Goal: Information Seeking & Learning: Learn about a topic

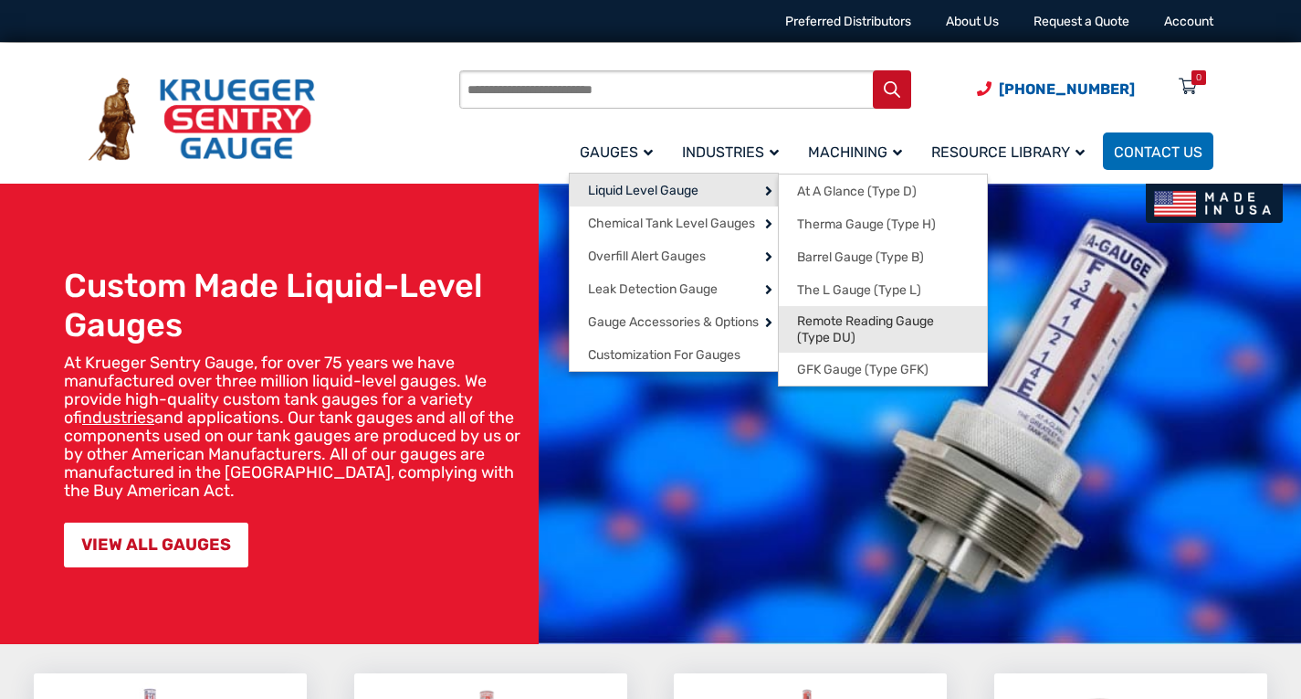
click at [859, 324] on span "Remote Reading Gauge (Type DU)" at bounding box center [883, 329] width 172 height 32
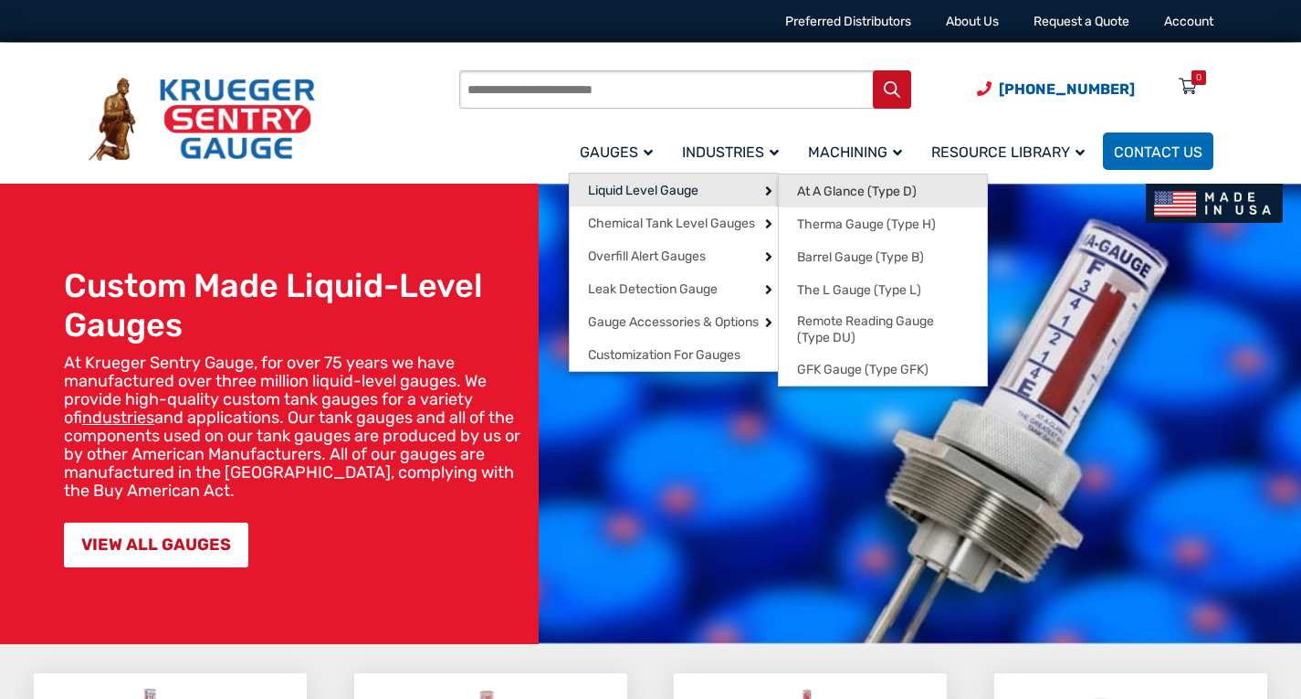
click at [833, 189] on span "At A Glance (Type D)" at bounding box center [857, 192] width 120 height 16
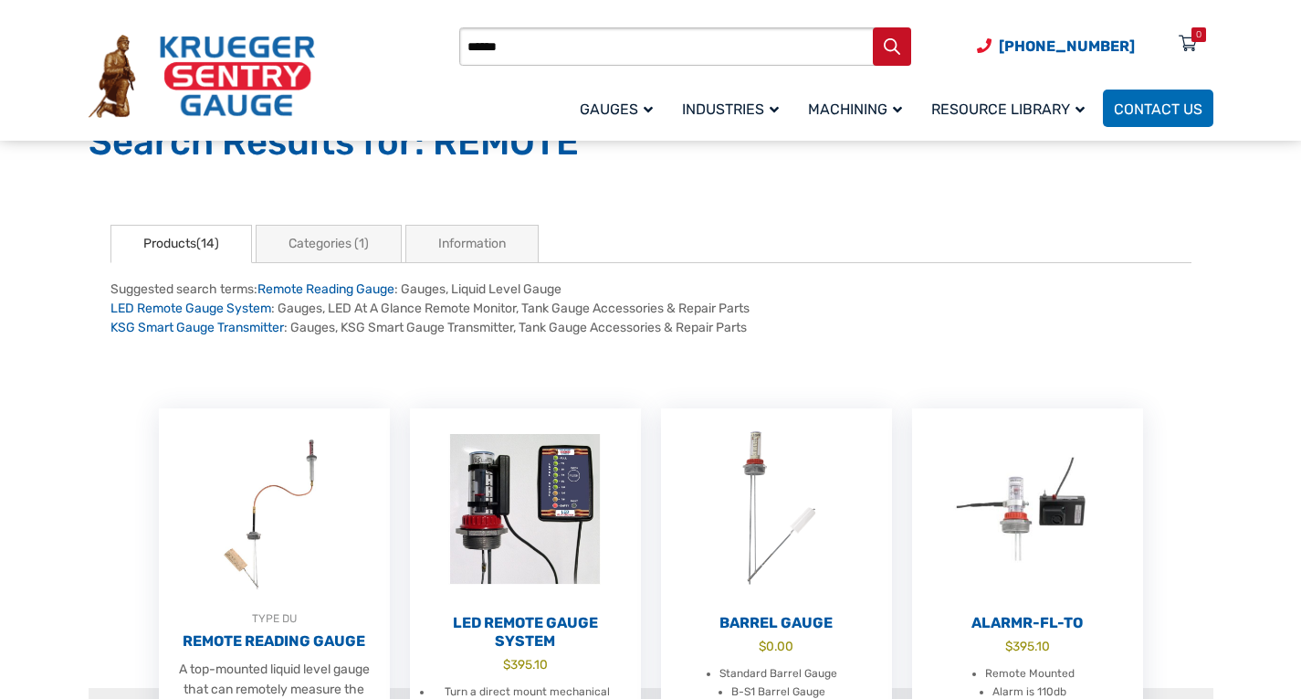
scroll to position [365, 0]
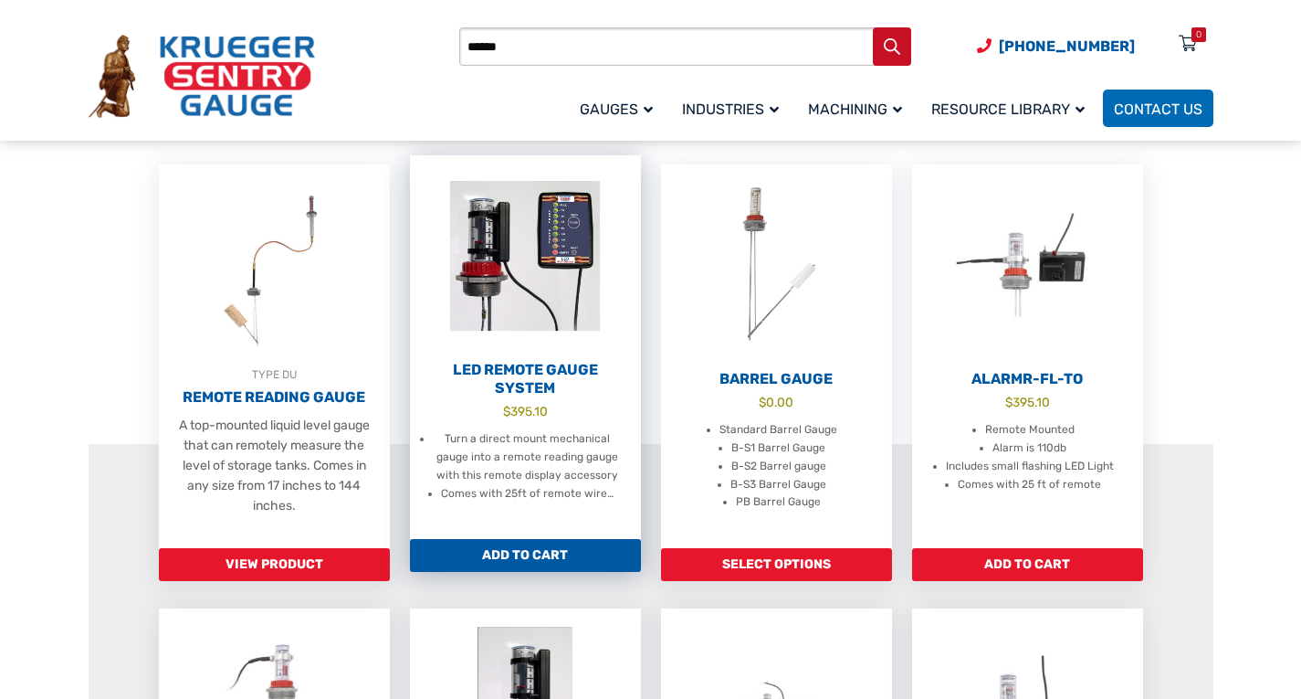
click at [541, 365] on h2 "LED Remote Gauge System" at bounding box center [525, 379] width 231 height 37
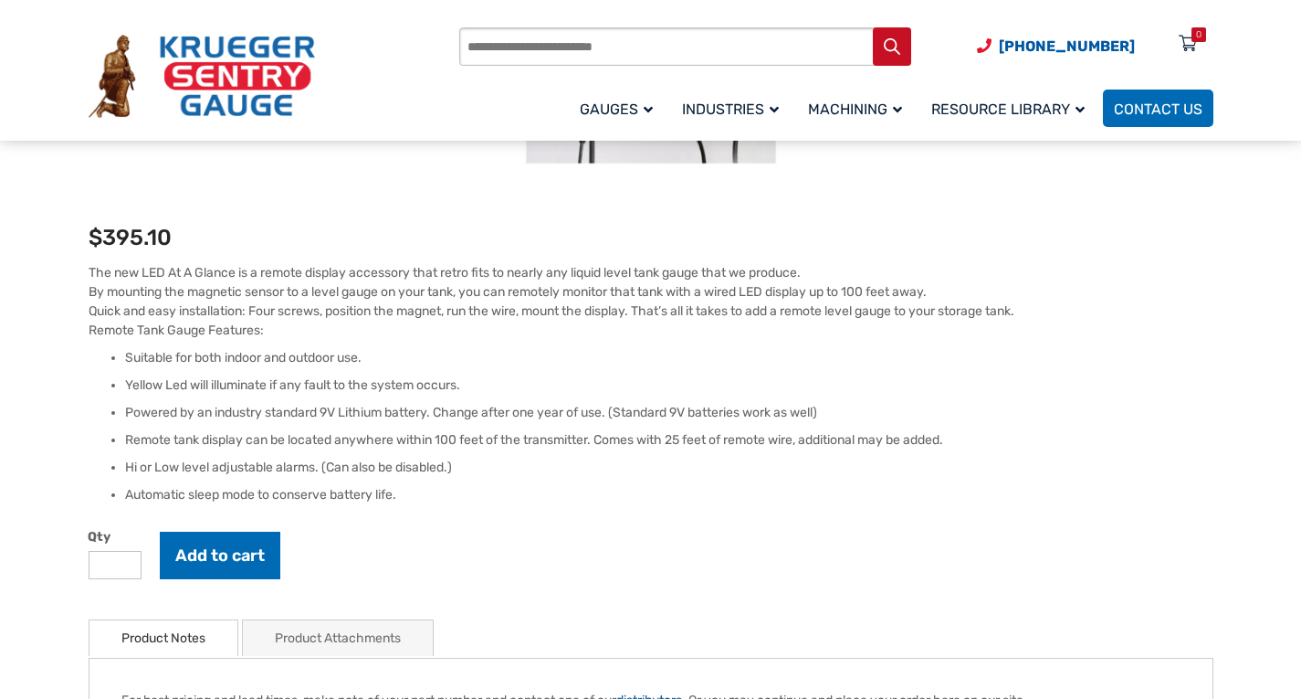
scroll to position [443, 0]
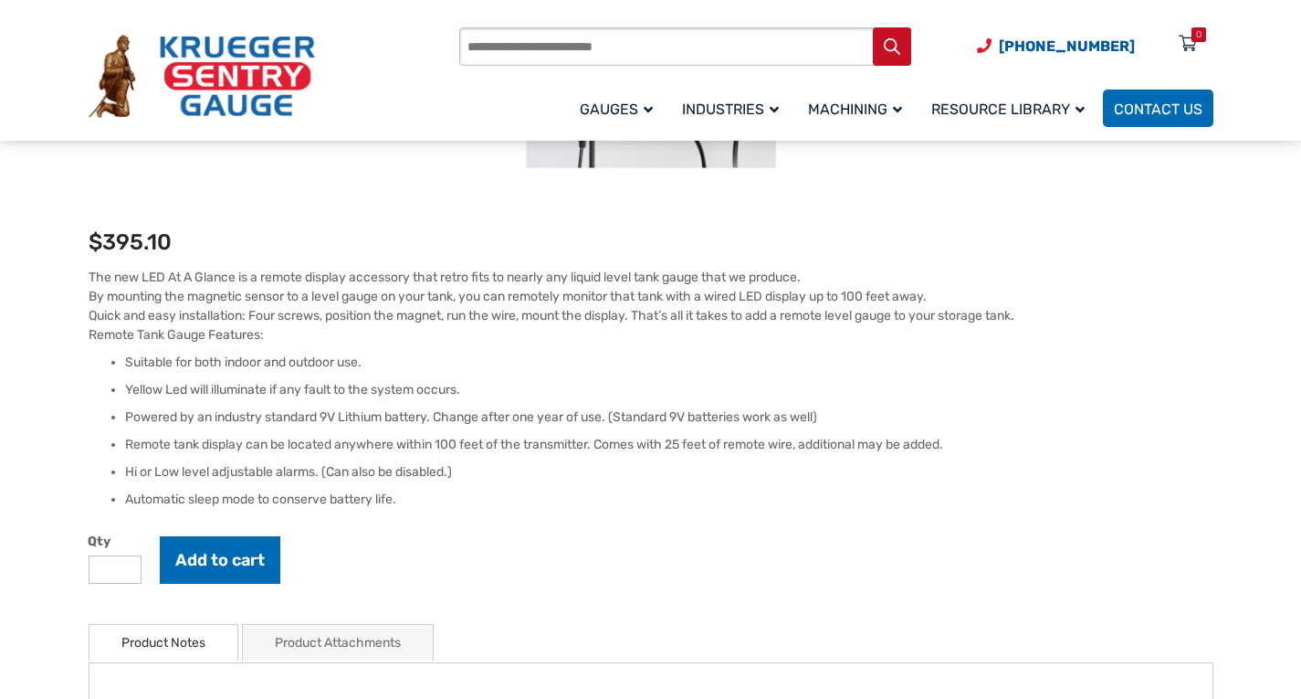
click at [552, 479] on li "Hi or Low level adjustable alarms. (Can also be disabled.)" at bounding box center [669, 472] width 1088 height 18
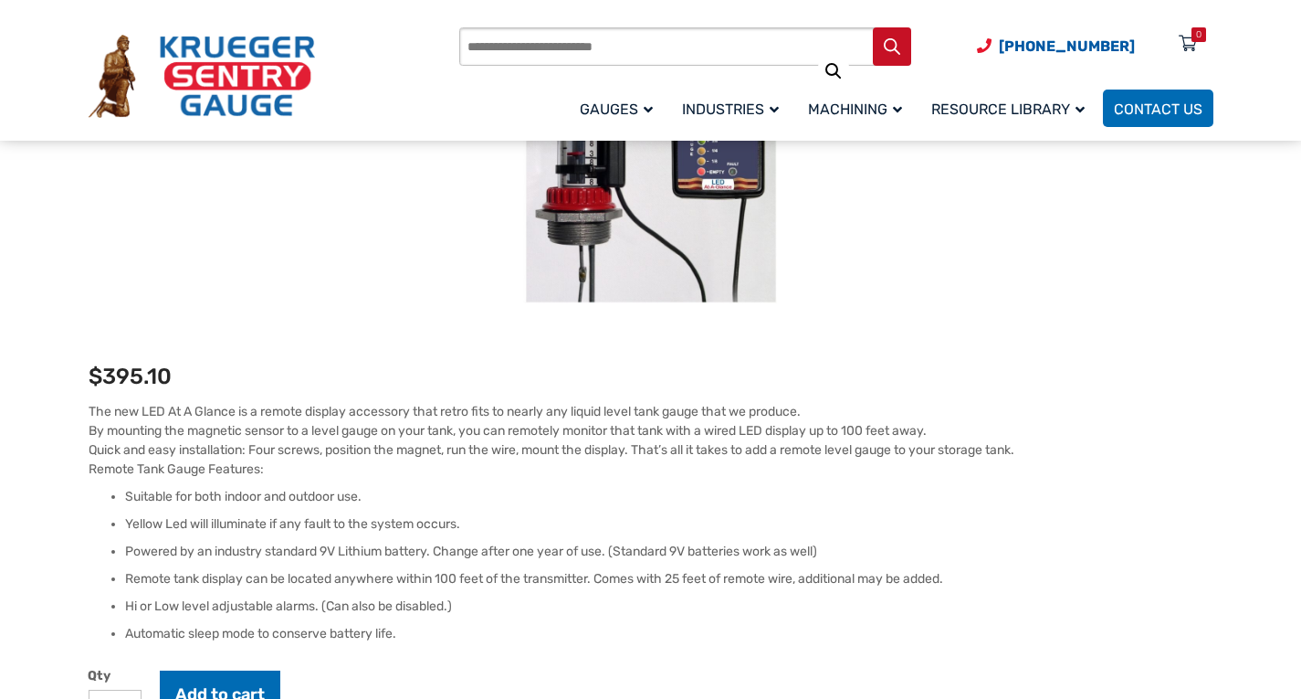
scroll to position [0, 0]
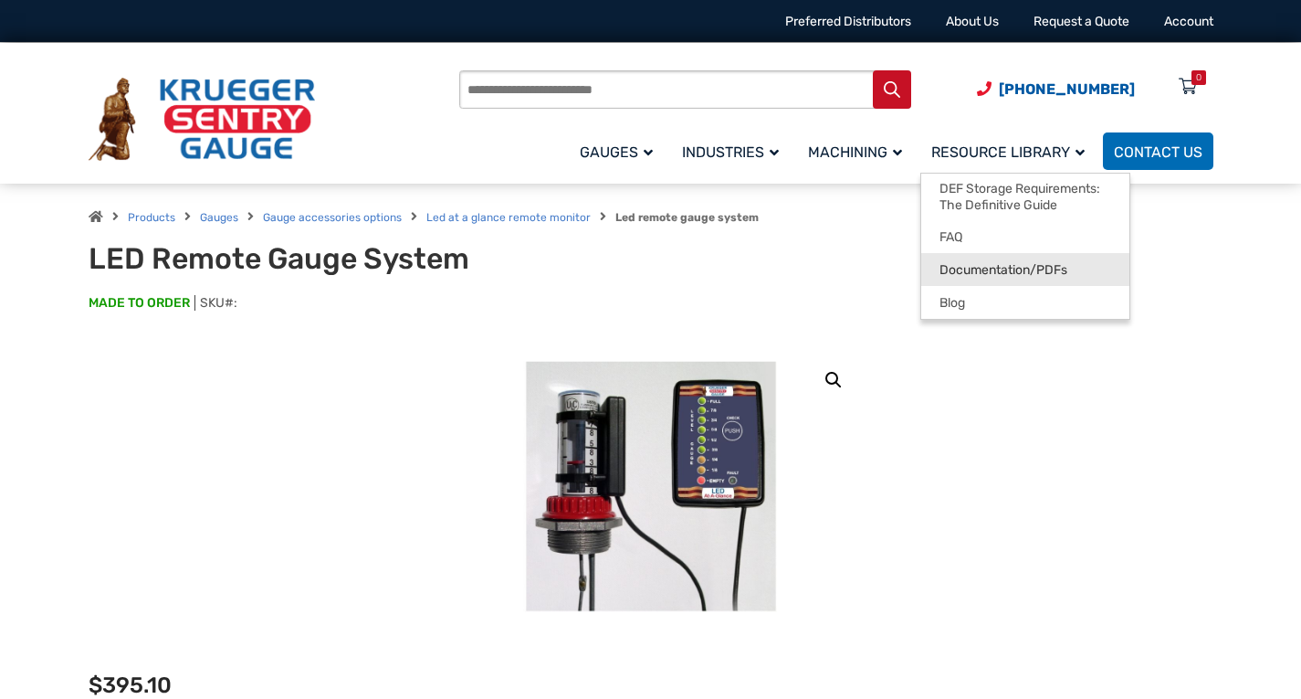
click at [1019, 267] on span "Documentation/PDFs" at bounding box center [1004, 270] width 128 height 16
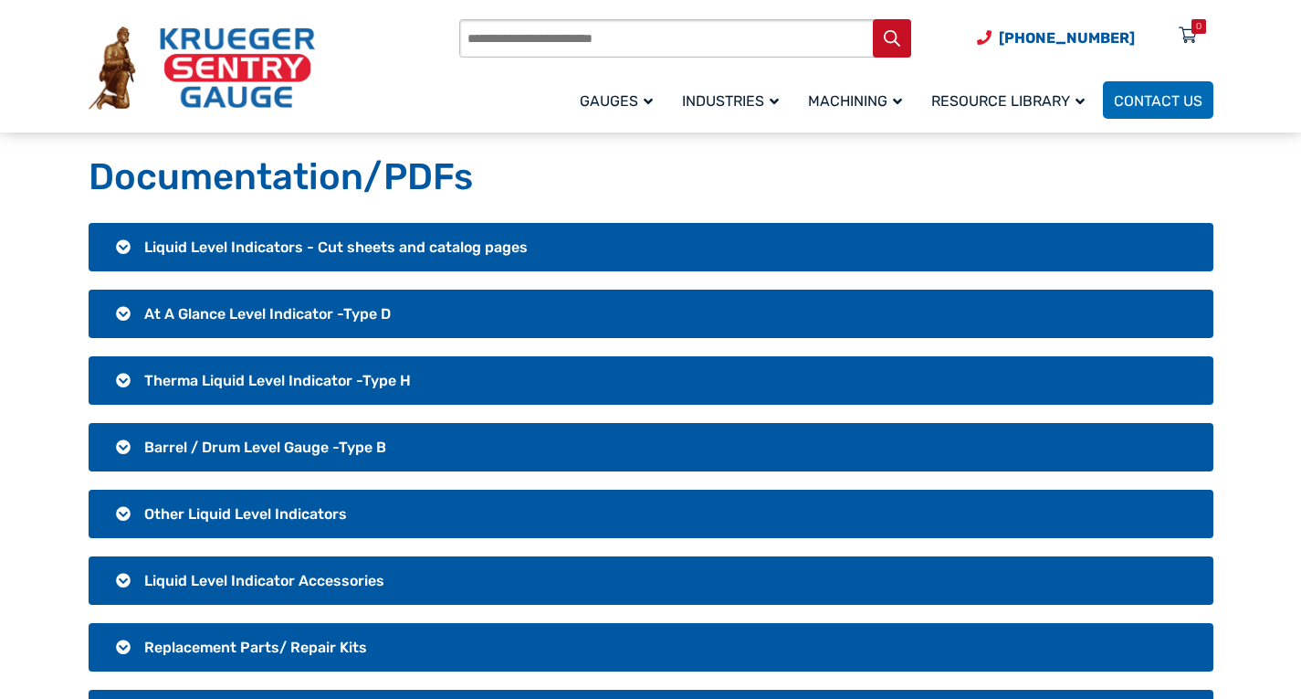
scroll to position [98, 0]
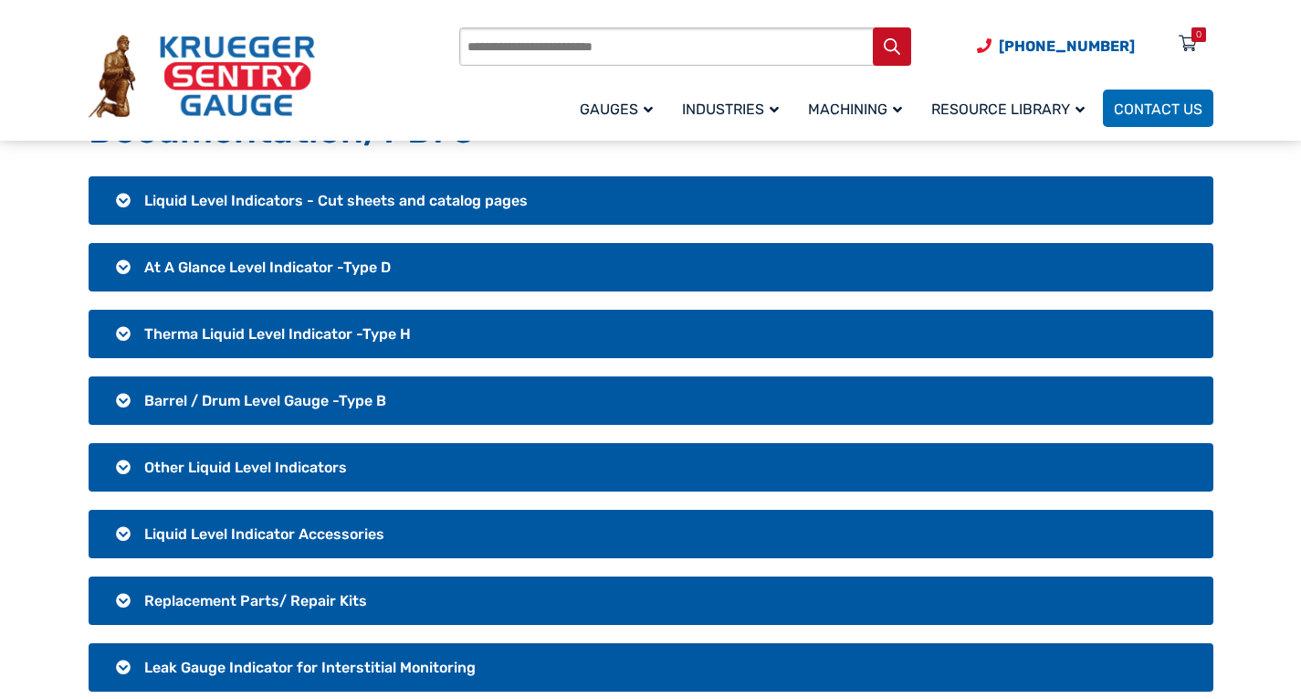
click at [235, 459] on span "Other Liquid Level Indicators" at bounding box center [245, 466] width 203 height 17
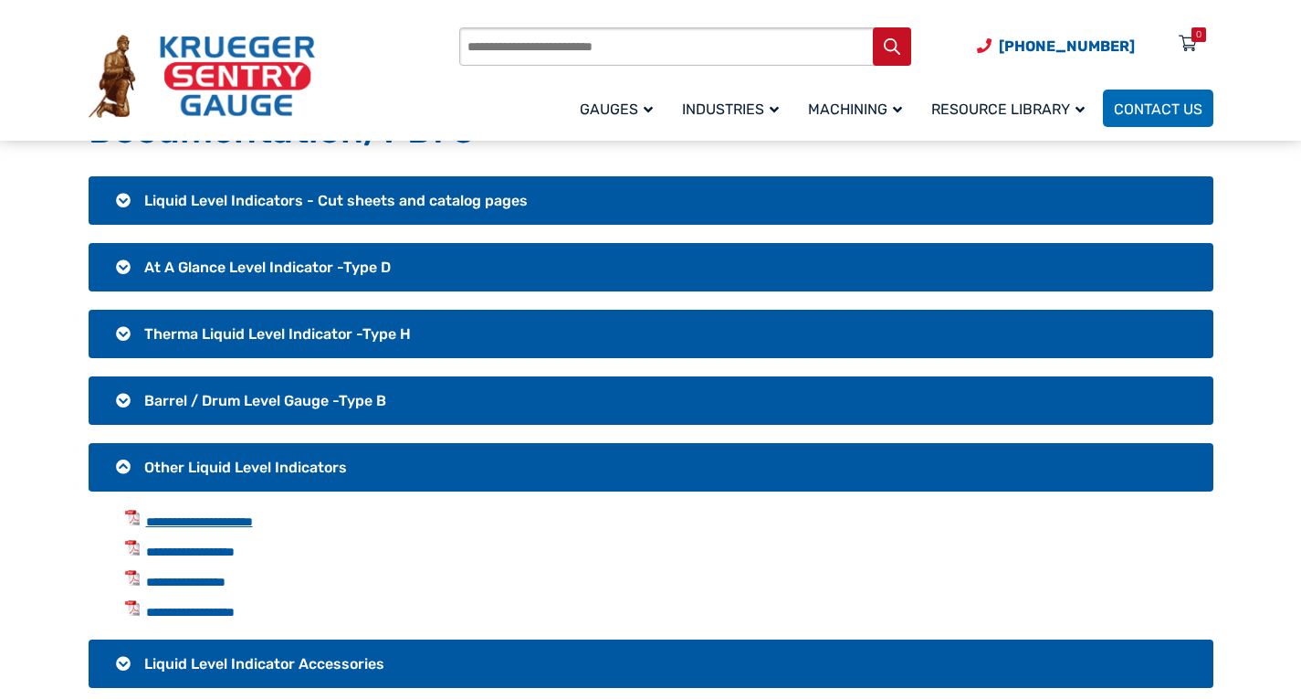
click at [227, 520] on link "**********" at bounding box center [199, 521] width 107 height 13
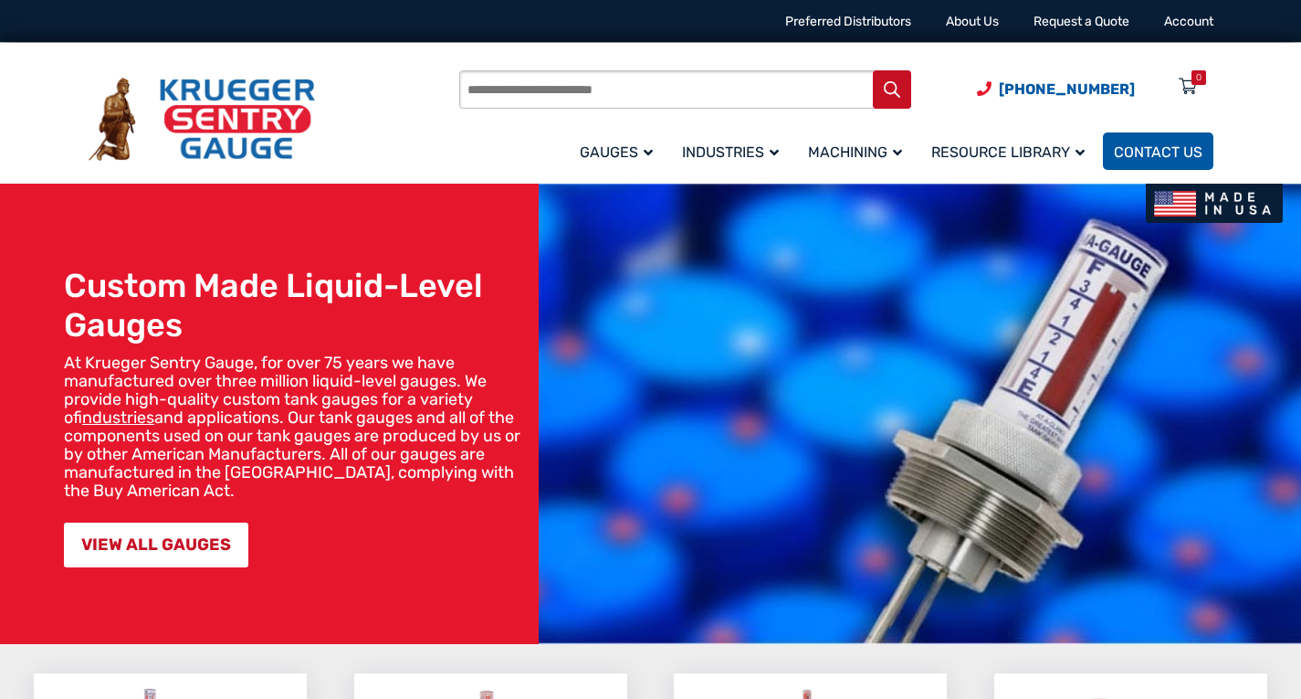
click at [1149, 142] on link "Contact Us" at bounding box center [1158, 150] width 110 height 37
